Goal: Information Seeking & Learning: Learn about a topic

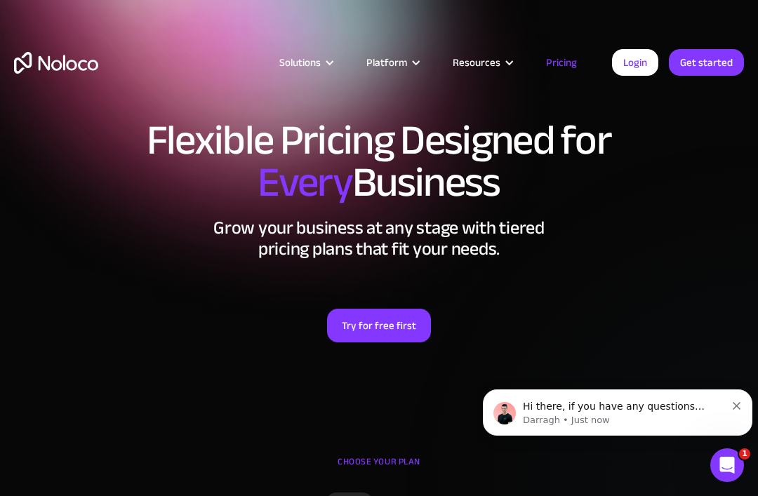
click at [394, 60] on div "Platform" at bounding box center [386, 62] width 41 height 18
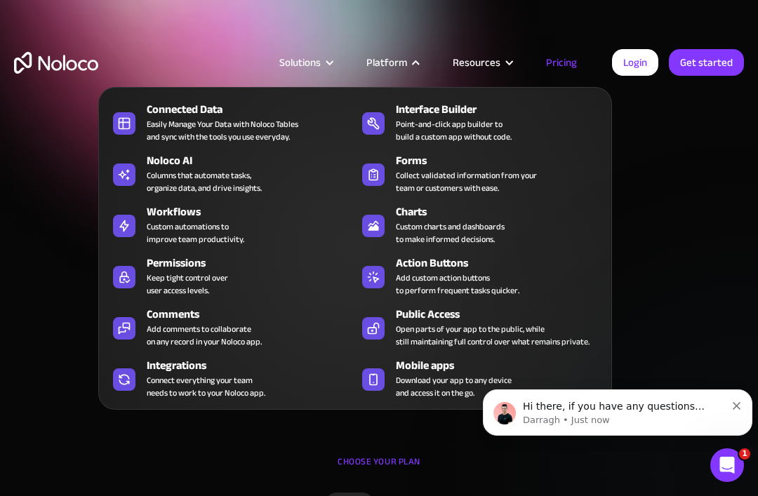
click at [316, 67] on div "Solutions" at bounding box center [299, 62] width 41 height 18
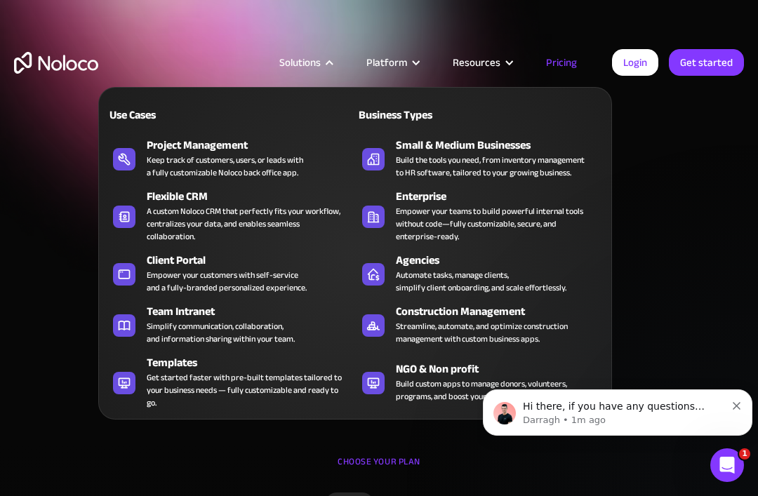
click at [180, 356] on div "Templates" at bounding box center [254, 362] width 215 height 17
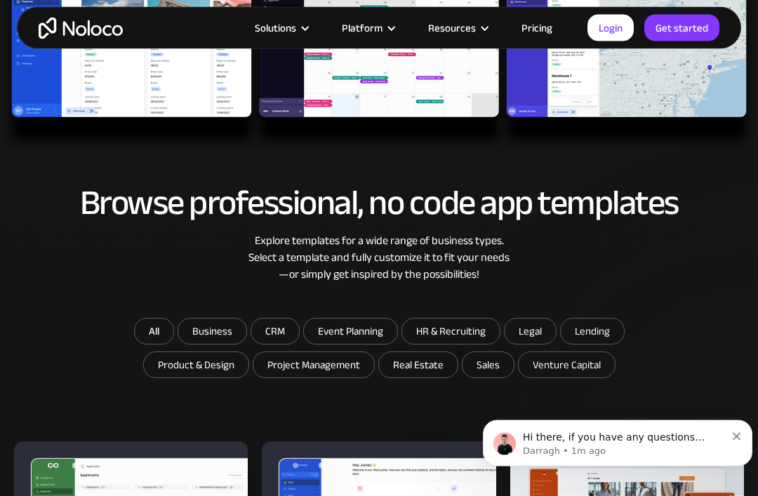
scroll to position [516, 0]
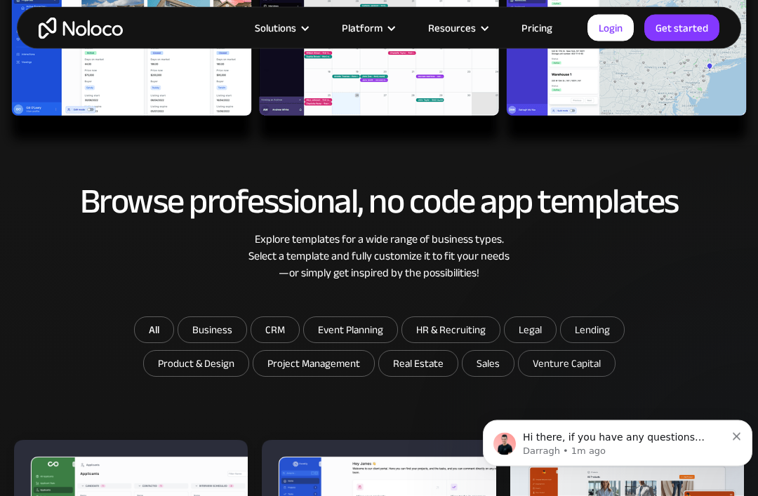
click at [214, 324] on input "Business" at bounding box center [212, 330] width 68 height 25
checkbox input "true"
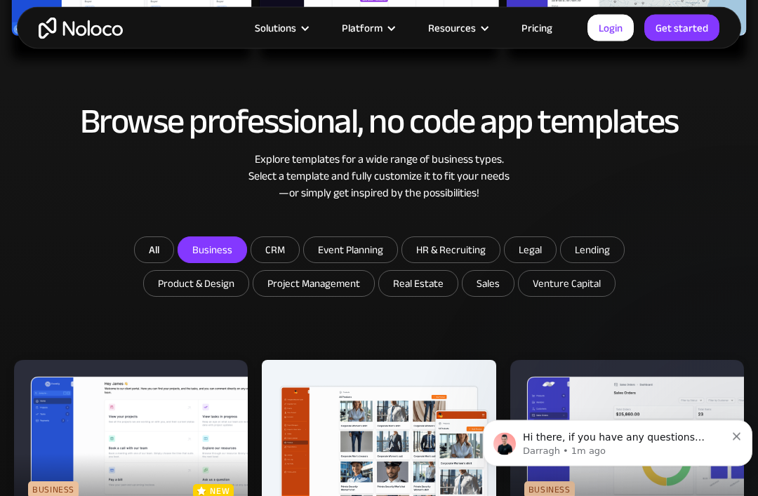
scroll to position [594, 0]
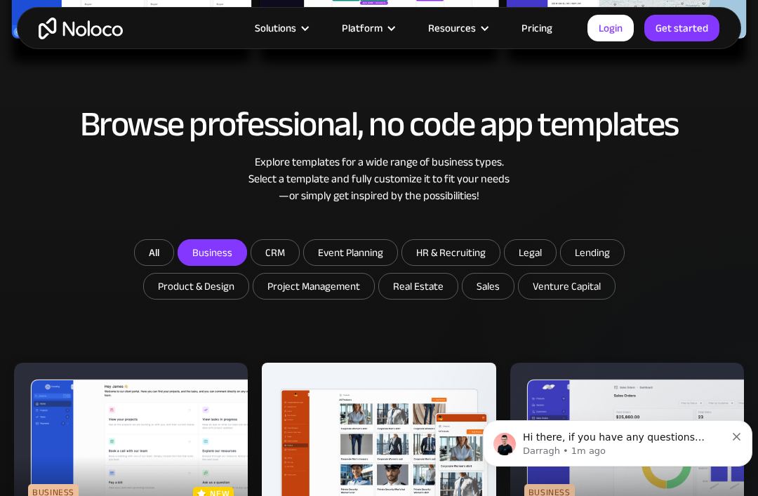
click at [457, 282] on input "Sales" at bounding box center [418, 286] width 79 height 25
checkbox input "true"
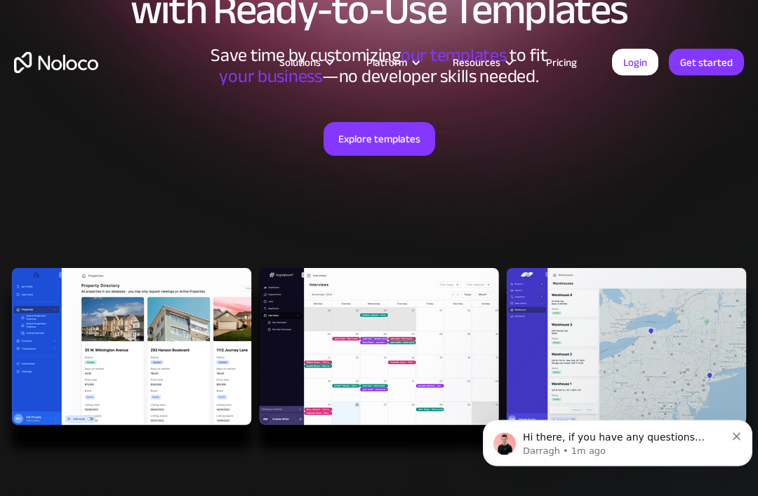
scroll to position [0, 0]
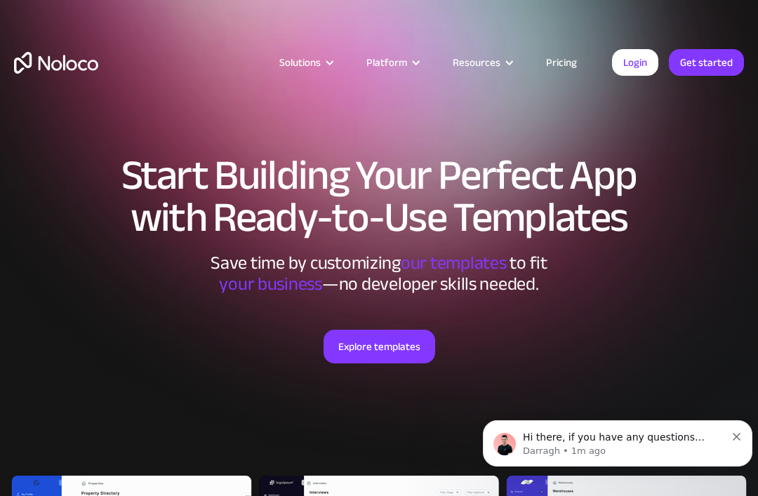
click at [308, 66] on div "Solutions" at bounding box center [299, 62] width 41 height 18
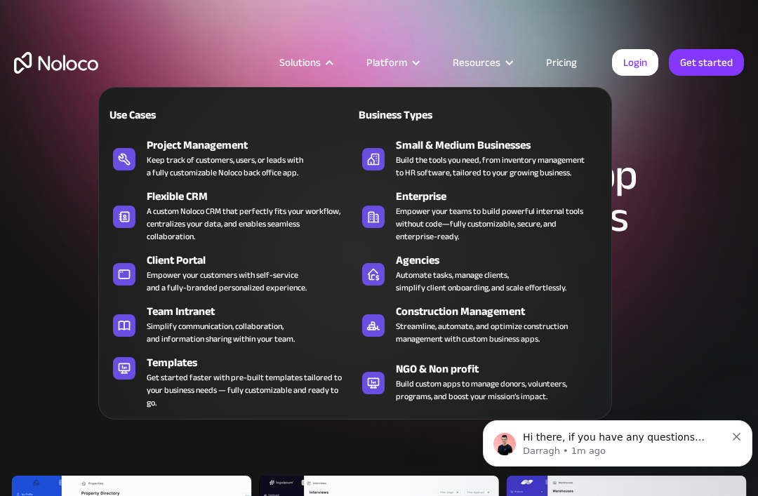
click at [402, 69] on div "Platform" at bounding box center [386, 62] width 41 height 18
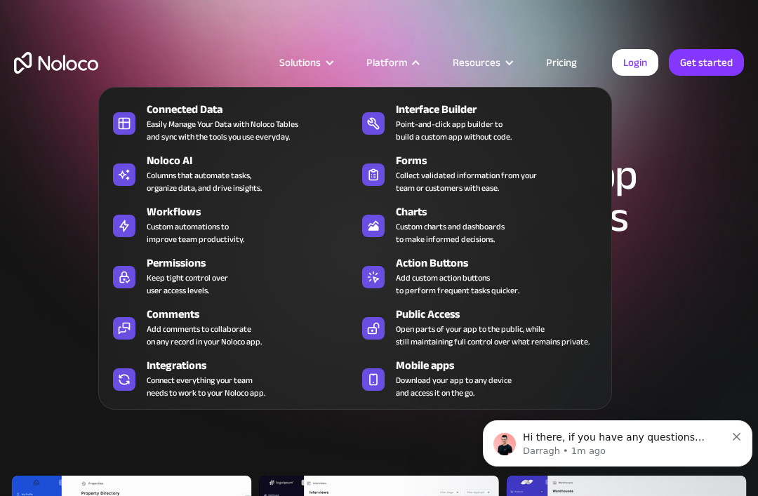
click at [495, 60] on div "Resources" at bounding box center [476, 62] width 48 height 18
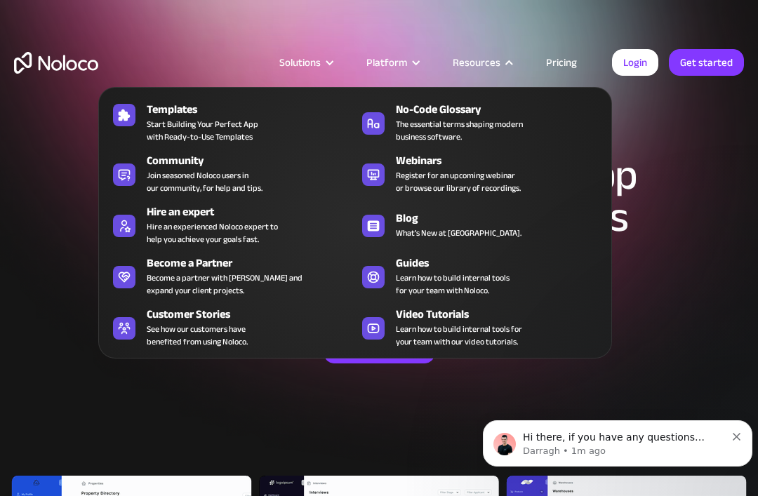
click at [377, 63] on div "Platform" at bounding box center [386, 62] width 41 height 18
